Goal: Transaction & Acquisition: Obtain resource

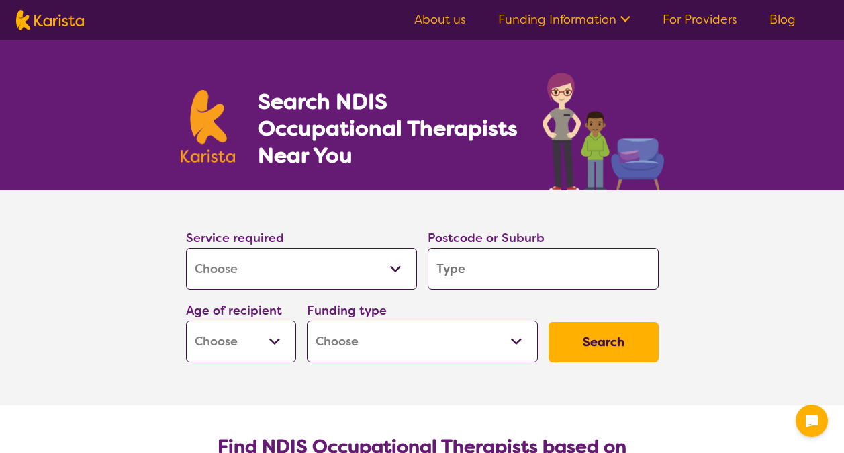
select select "[MEDICAL_DATA]"
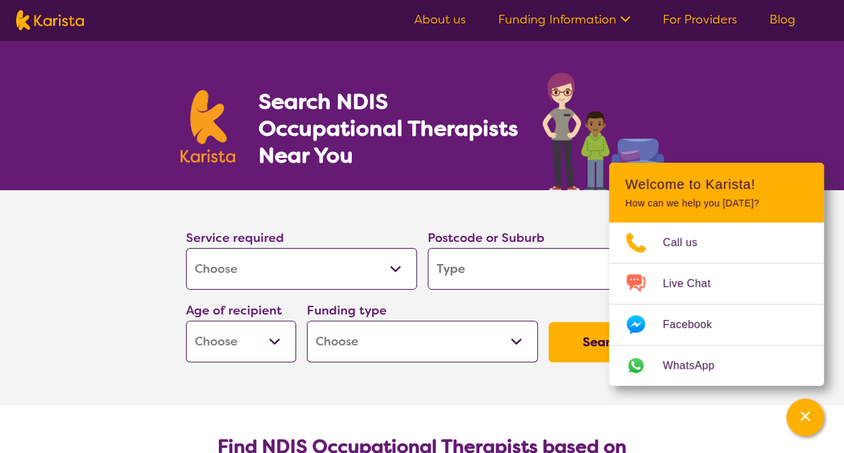
click at [496, 254] on input "search" at bounding box center [543, 269] width 231 height 42
type input "3"
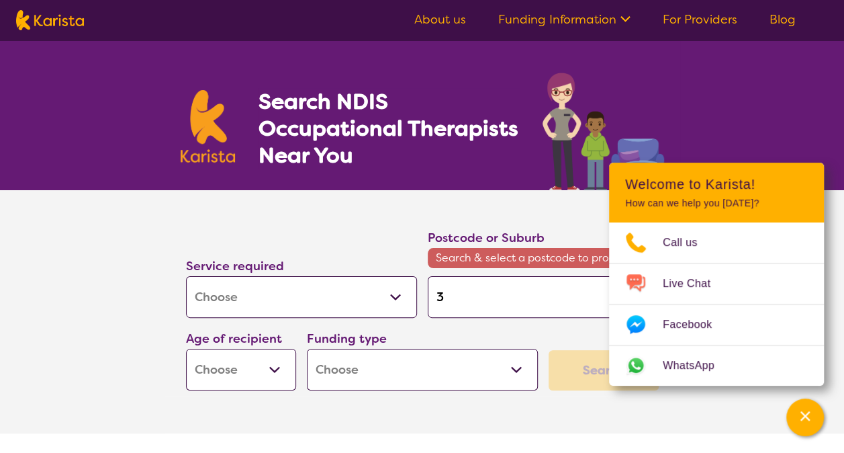
type input "38"
type input "383"
type input "3835"
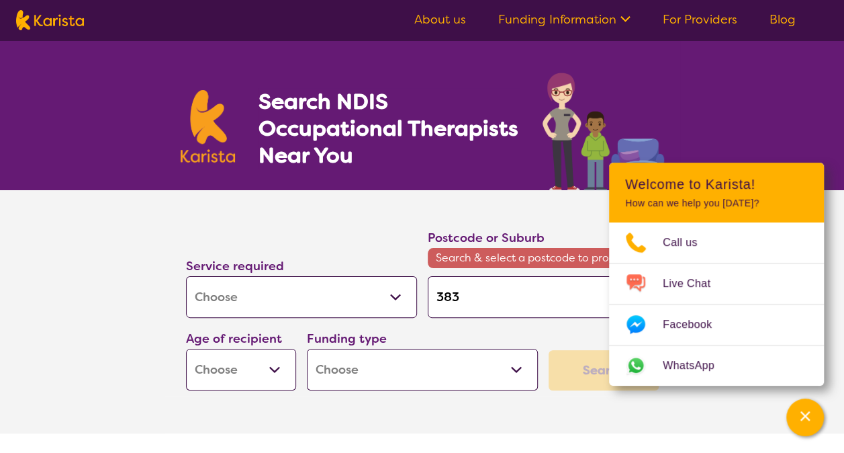
type input "3835"
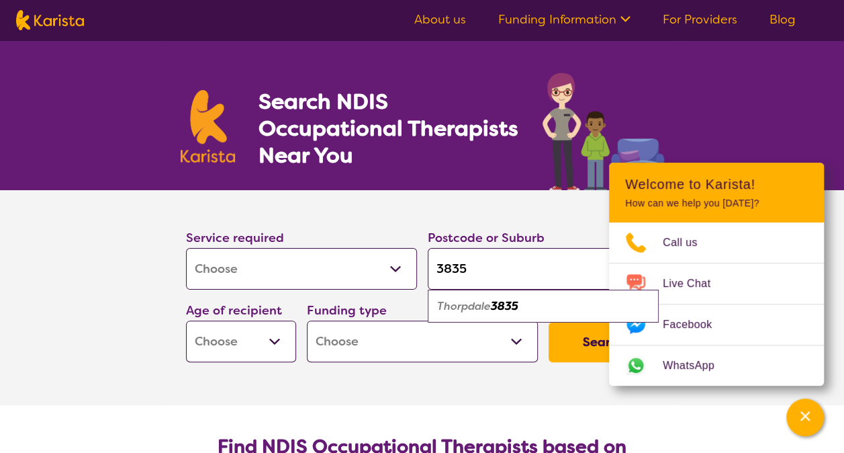
type input "3835"
click at [510, 309] on em "3835" at bounding box center [505, 306] width 28 height 14
click at [285, 340] on select "Early Childhood - 0 to 9 Child - 10 to 11 Adolescent - 12 to 17 Adult - 18 to 6…" at bounding box center [241, 341] width 110 height 42
select select "AD"
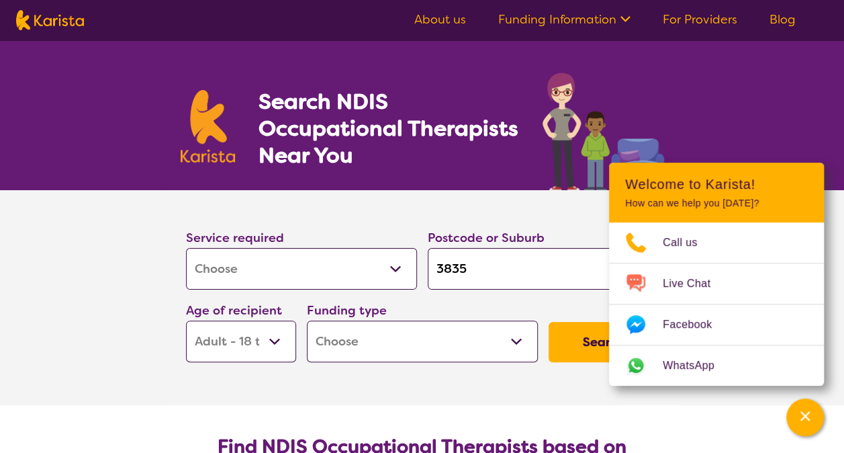
click at [186, 320] on select "Early Childhood - 0 to 9 Child - 10 to 11 Adolescent - 12 to 17 Adult - 18 to 6…" at bounding box center [241, 341] width 110 height 42
select select "AD"
click at [343, 343] on select "Home Care Package (HCP) National Disability Insurance Scheme (NDIS) I don't know" at bounding box center [422, 341] width 231 height 42
select select "NDIS"
click at [307, 320] on select "Home Care Package (HCP) National Disability Insurance Scheme (NDIS) I don't know" at bounding box center [422, 341] width 231 height 42
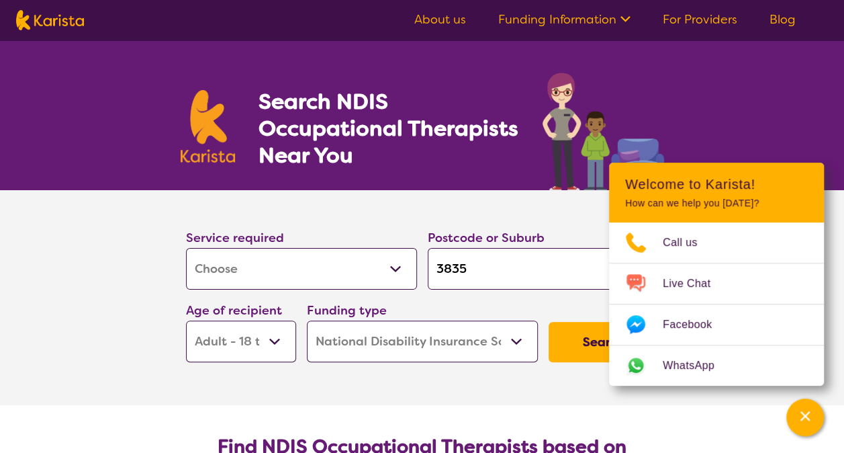
select select "NDIS"
click at [575, 357] on button "Search" at bounding box center [604, 342] width 110 height 40
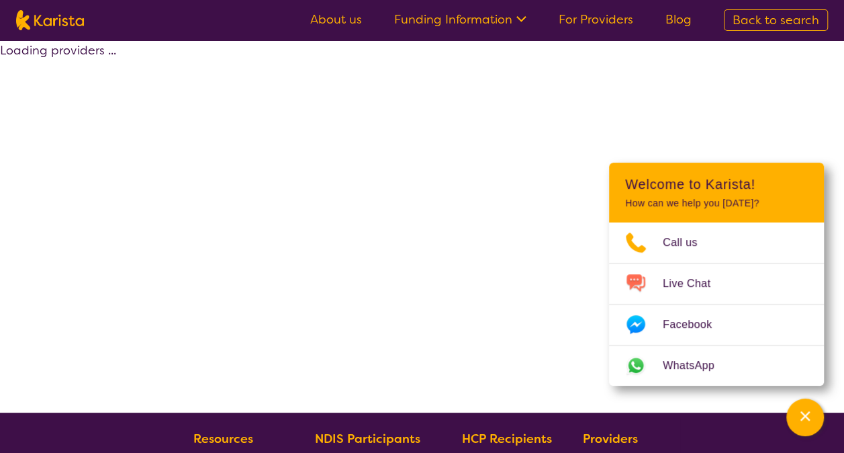
select select "by_score"
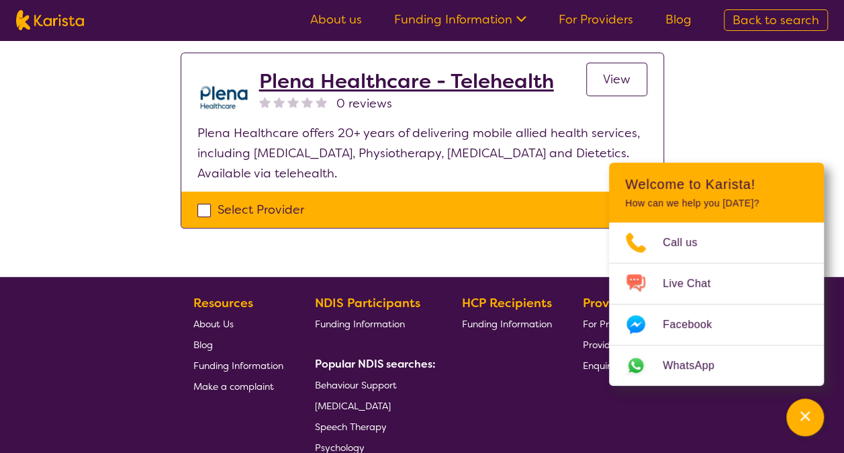
scroll to position [339, 0]
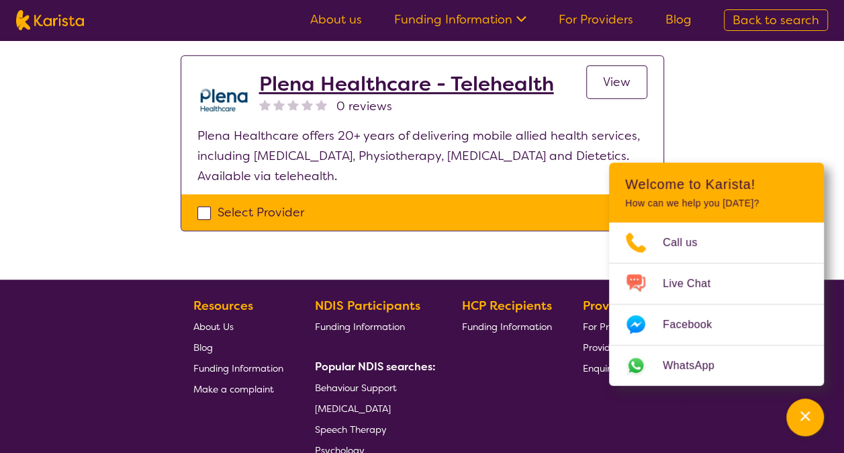
click at [388, 84] on h2 "Plena Healthcare - Telehealth" at bounding box center [406, 84] width 295 height 24
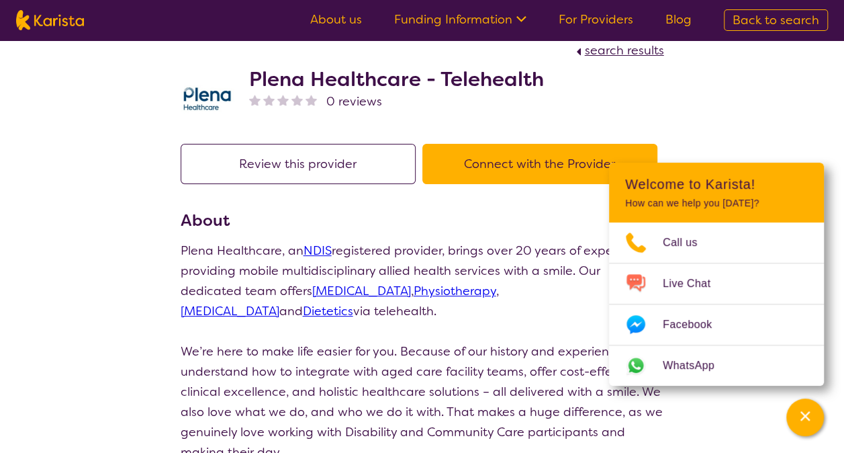
scroll to position [15, 0]
click at [463, 167] on button "Connect with the Provider" at bounding box center [539, 164] width 235 height 40
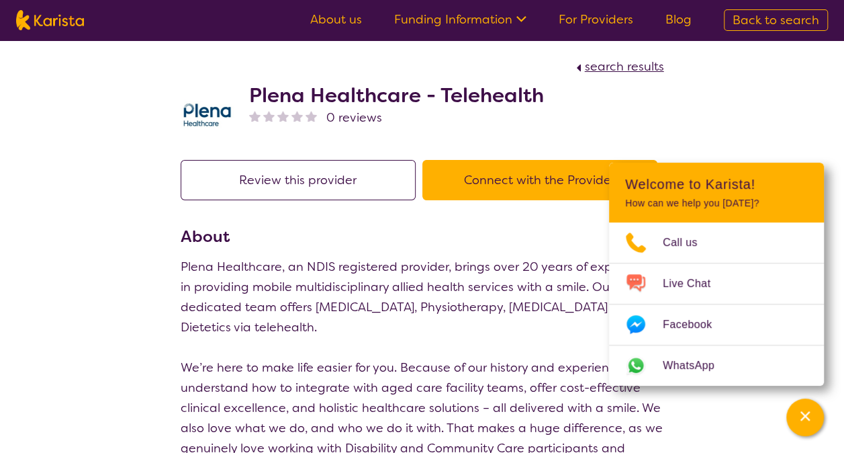
scroll to position [15, 0]
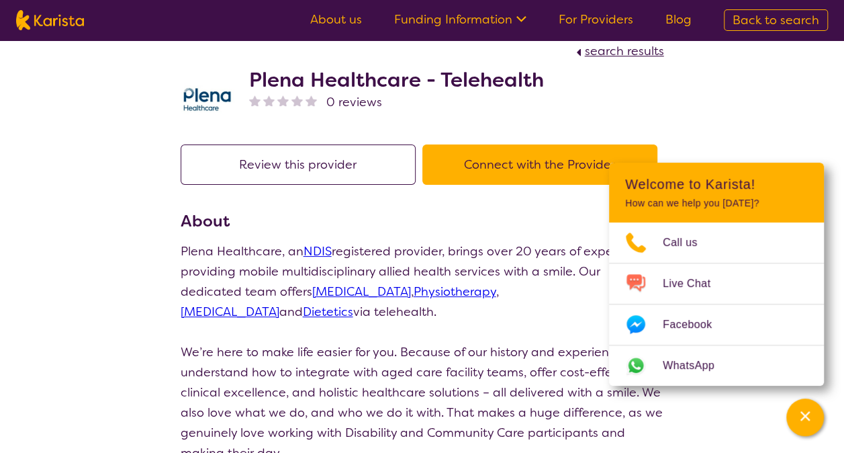
scroll to position [285, 0]
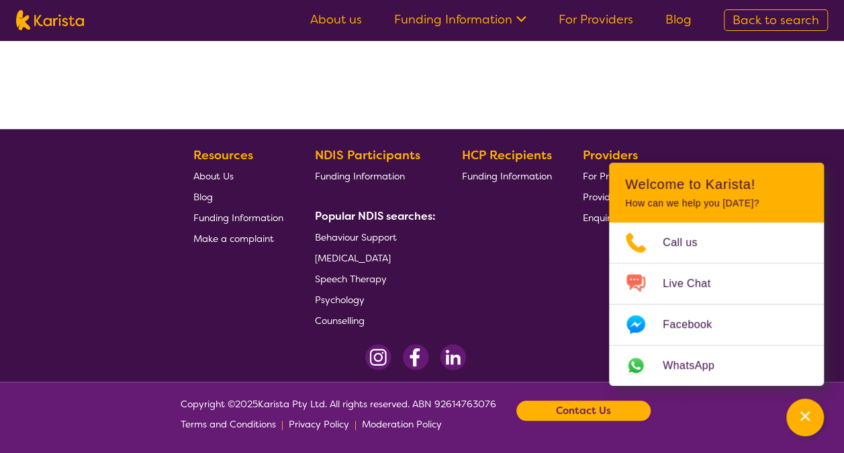
select select "by_score"
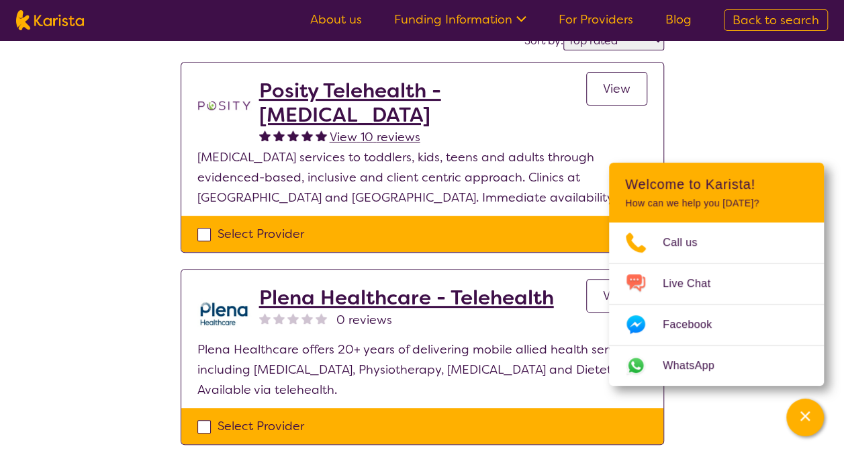
scroll to position [116, 0]
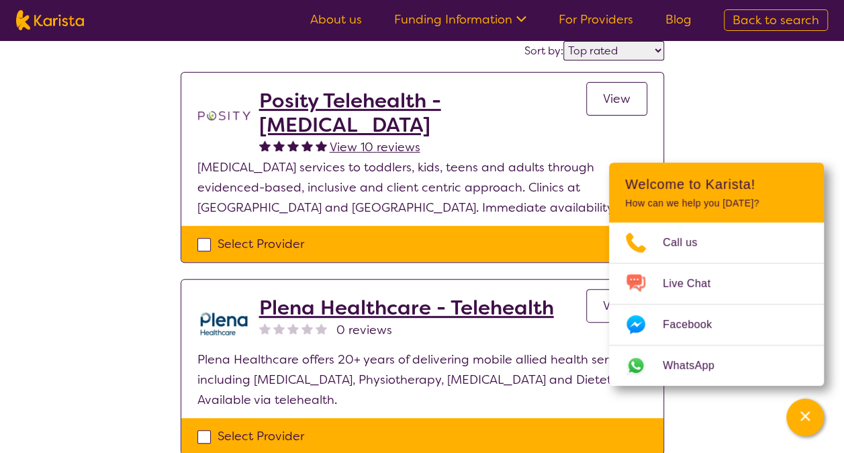
click at [785, 101] on div "Select one or more providers and click the 'NEXT' button to proceed 1 - 2 of 2 …" at bounding box center [422, 214] width 844 height 578
click at [721, 93] on div "Select one or more providers and click the 'NEXT' button to proceed 1 - 2 of 2 …" at bounding box center [422, 214] width 844 height 578
click at [332, 112] on h2 "Posity Telehealth - [MEDICAL_DATA]" at bounding box center [422, 113] width 327 height 48
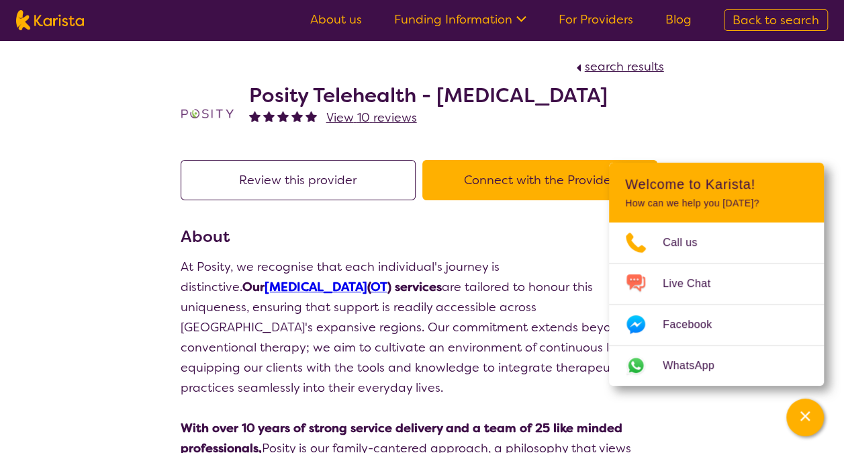
click at [506, 185] on button "Connect with the Provider" at bounding box center [539, 180] width 235 height 40
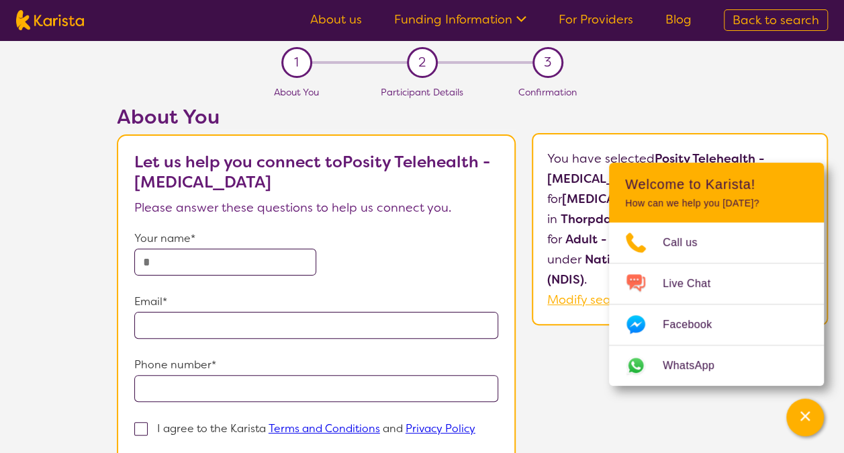
click at [686, 89] on section "1 About You 2 Participant Details 3 Confirmation About You Let us help you conn…" at bounding box center [422, 293] width 844 height 507
click at [532, 368] on div "About You Let us help you connect to Posity Telehealth - [MEDICAL_DATA] Please …" at bounding box center [473, 326] width 744 height 443
